Goal: Ask a question

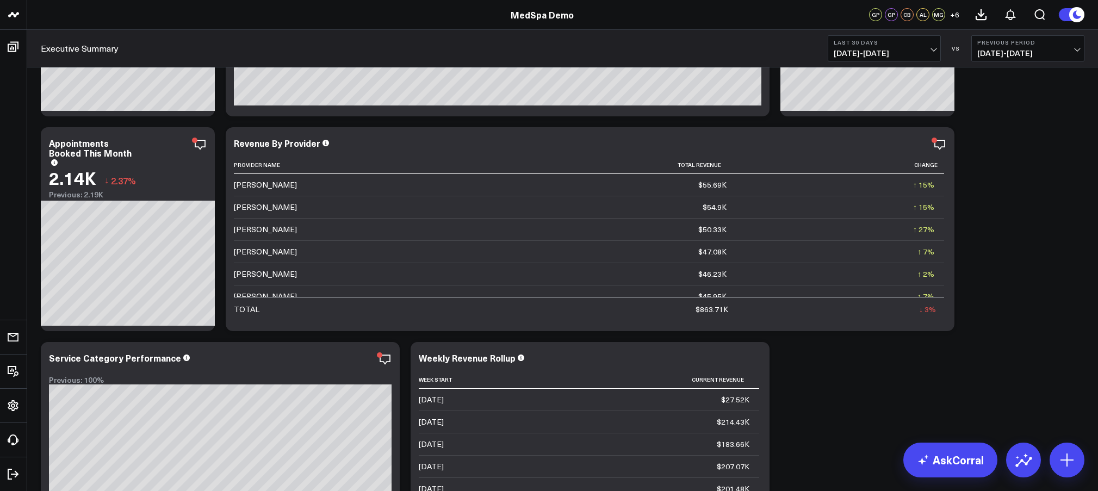
scroll to position [213, 0]
click at [945, 468] on link "AskCorral" at bounding box center [950, 460] width 94 height 35
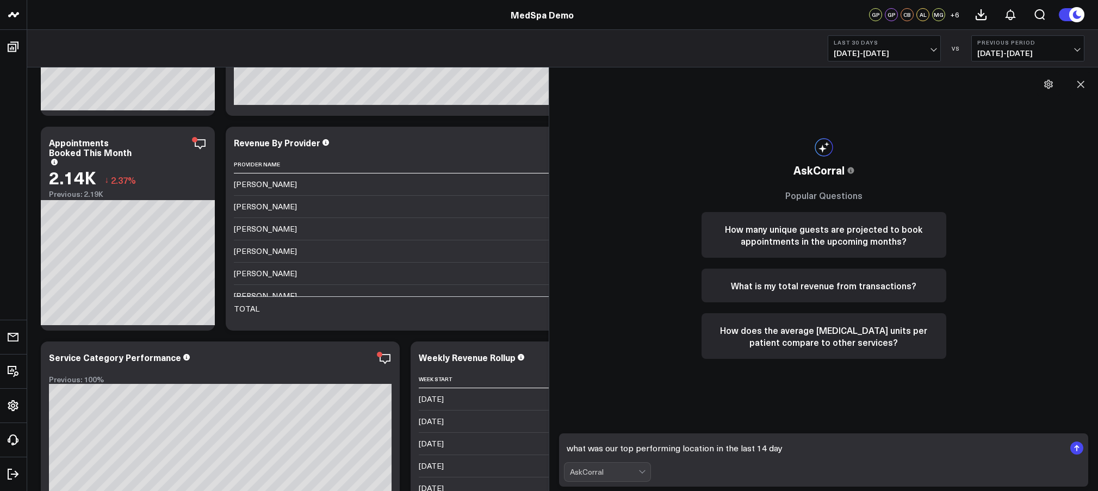
type textarea "what was our top performing location in the last 14 days"
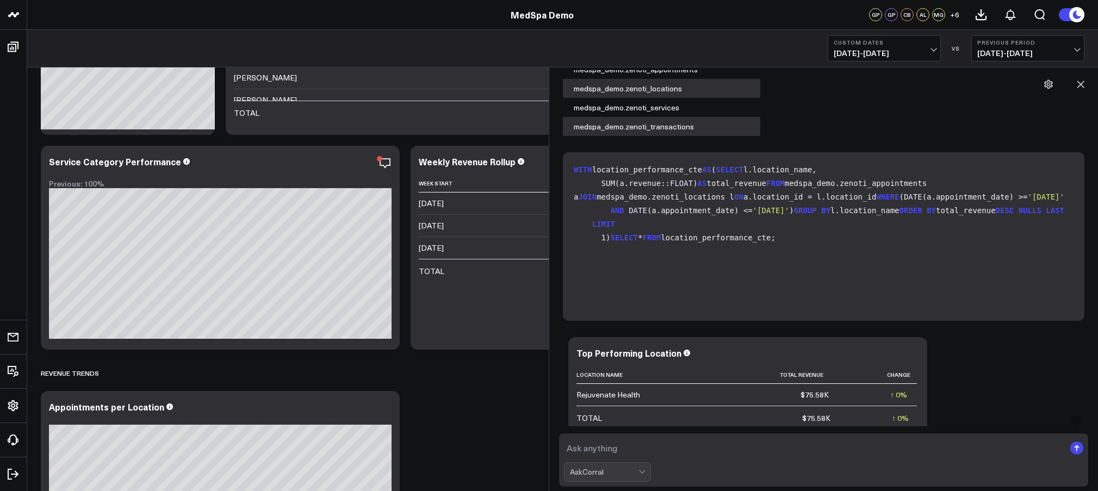
scroll to position [111, 0]
click at [1081, 88] on icon at bounding box center [1080, 84] width 11 height 11
